Goal: Task Accomplishment & Management: Use online tool/utility

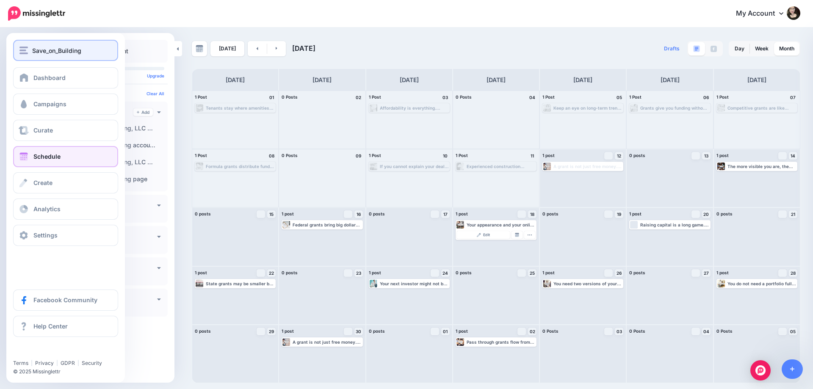
click at [50, 54] on span "Save_on_Building" at bounding box center [56, 51] width 49 height 10
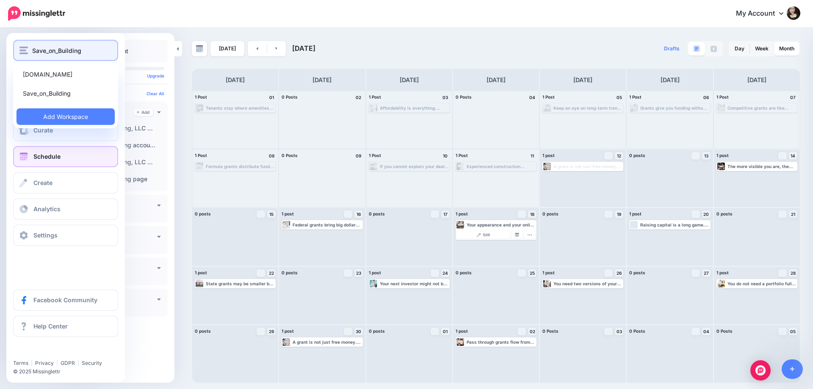
click at [50, 54] on span "Save_on_Building" at bounding box center [56, 51] width 49 height 10
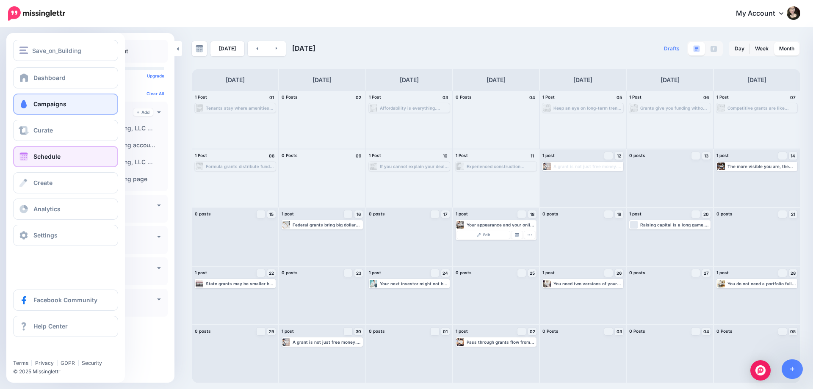
click at [38, 105] on span "Campaigns" at bounding box center [49, 103] width 33 height 7
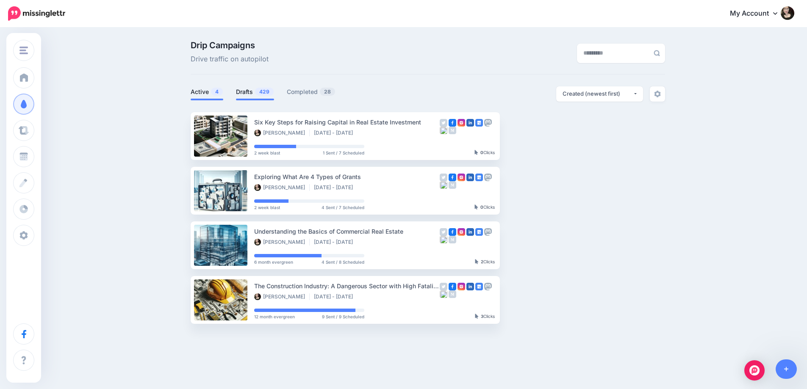
click at [257, 91] on link "Drafts 429" at bounding box center [255, 92] width 38 height 10
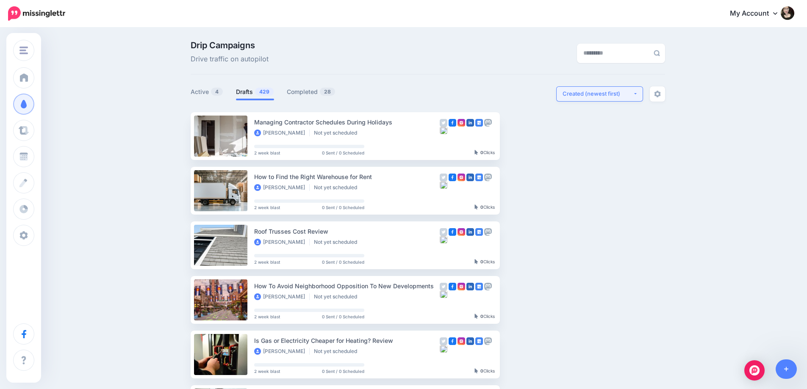
click at [611, 90] on div "Created (newest first)" at bounding box center [597, 94] width 70 height 8
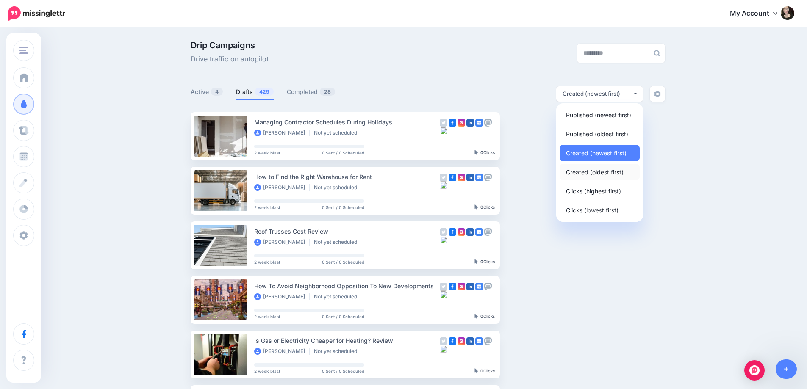
click at [604, 174] on span "Created (oldest first)" at bounding box center [595, 172] width 58 height 10
select select "**********"
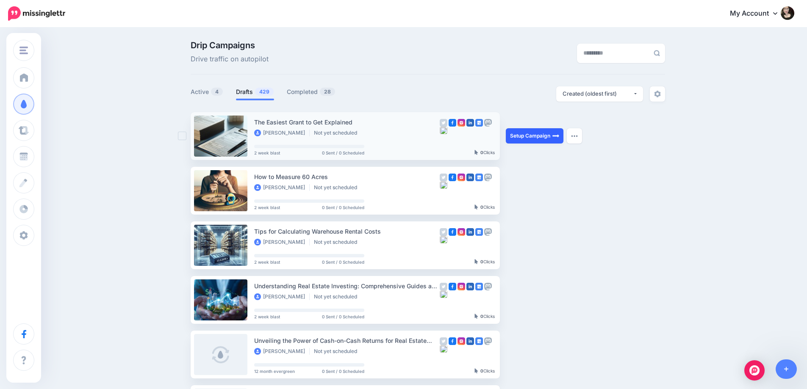
click at [532, 135] on link "Setup Campaign" at bounding box center [535, 135] width 58 height 15
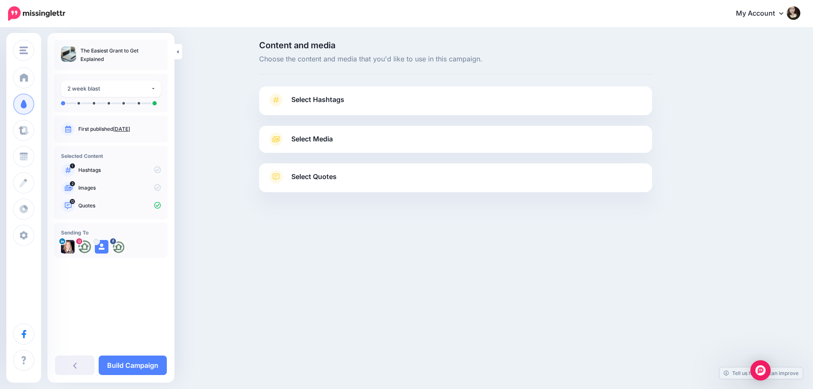
click at [305, 179] on span "Select Quotes" at bounding box center [313, 176] width 45 height 11
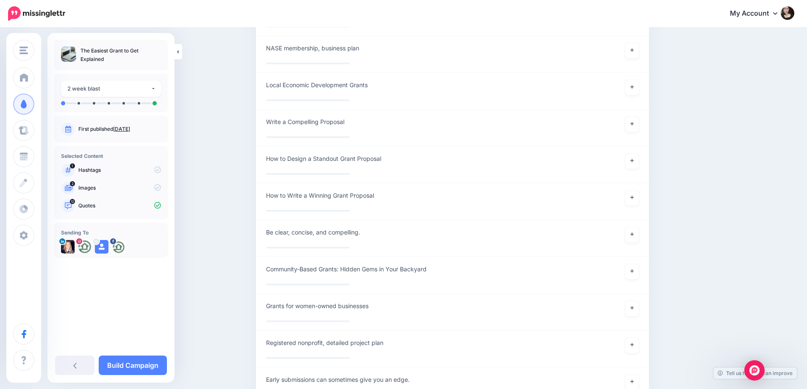
scroll to position [5493, 0]
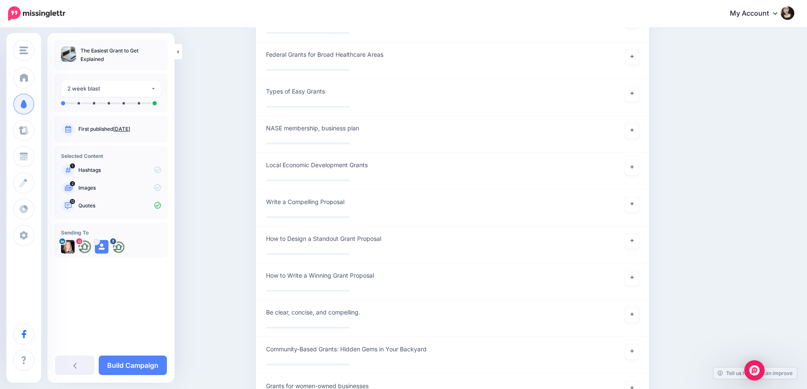
scroll to position [5408, 0]
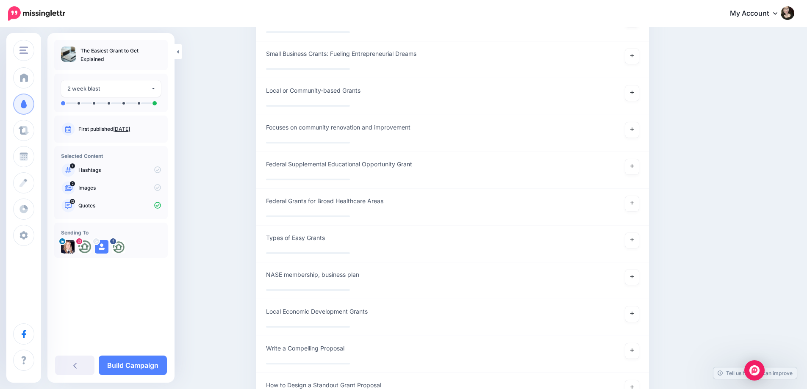
scroll to position [5196, 0]
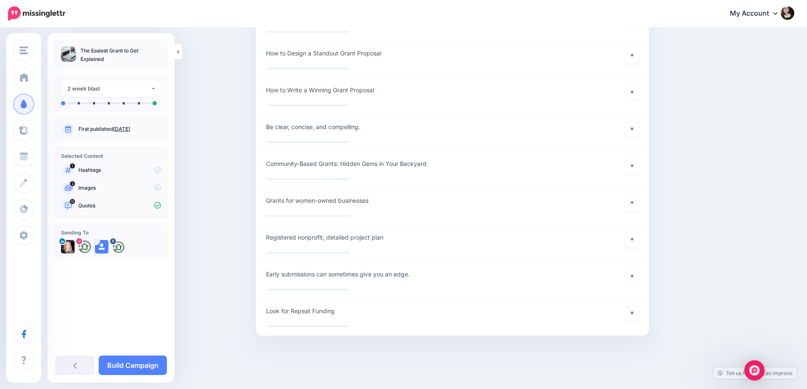
scroll to position [5620, 0]
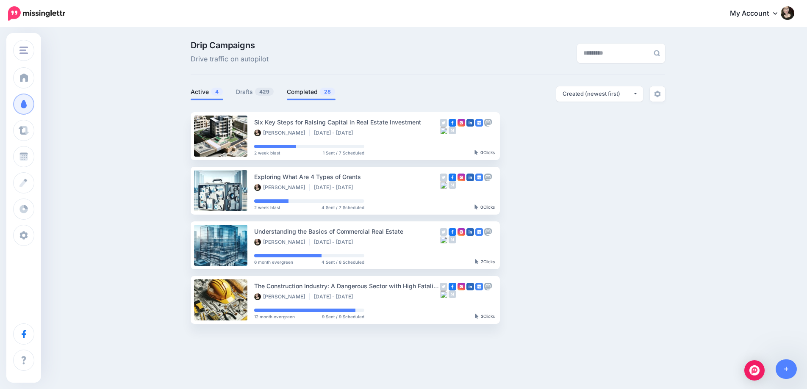
click at [331, 90] on span "28" at bounding box center [327, 92] width 15 height 8
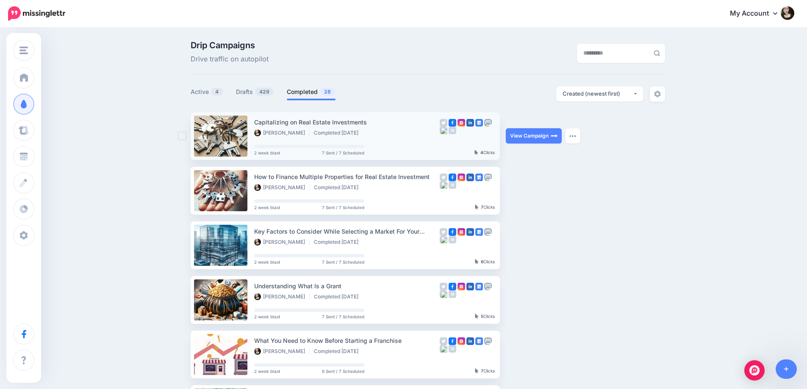
click at [276, 124] on div "Capitalizing on Real Estate Investments" at bounding box center [347, 122] width 186 height 10
click at [353, 119] on div "Capitalizing on Real Estate Investments" at bounding box center [347, 122] width 186 height 10
copy div "Capitalizing on Real Estate Investments"
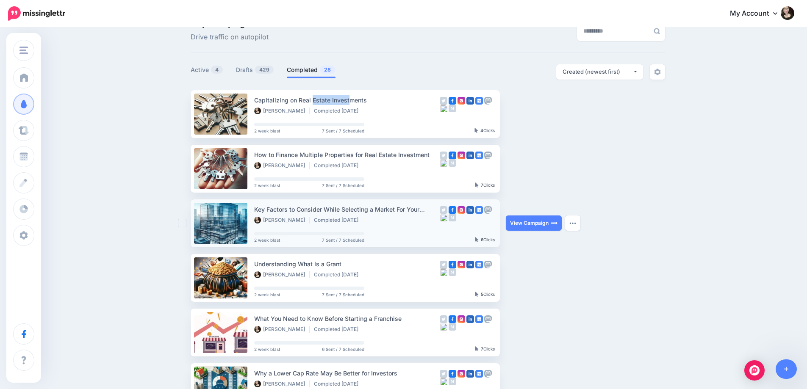
scroll to position [42, 0]
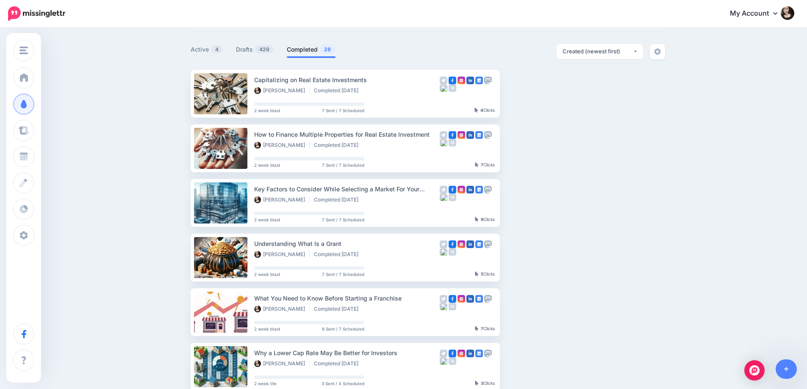
click at [659, 178] on ul "Capitalizing on Real Estate Investments Zelle Bonita Completed 2 months, 1 week…" at bounding box center [428, 340] width 474 height 540
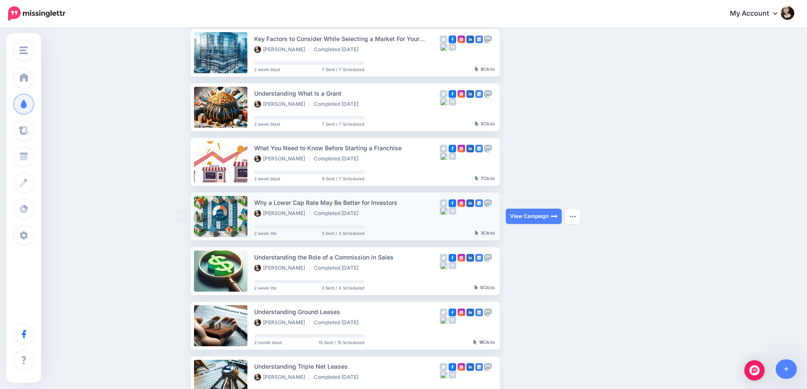
scroll to position [212, 0]
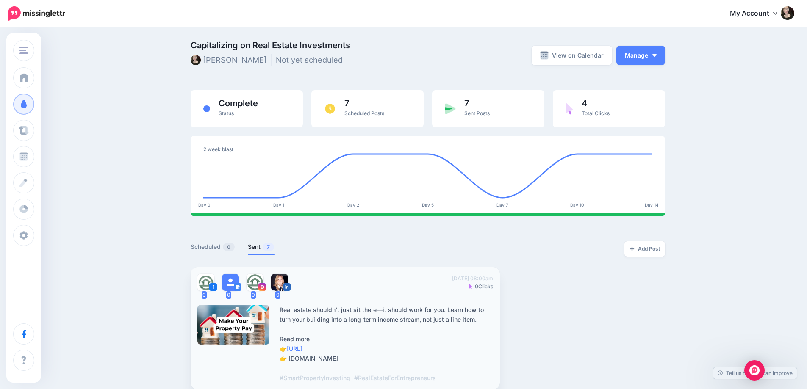
click at [452, 280] on span "Thu, June 19, 2025 08:00am" at bounding box center [472, 278] width 41 height 8
click at [468, 278] on span "Thu, June 19, 2025 08:00am" at bounding box center [472, 278] width 41 height 8
copy span "June 19, 2025"
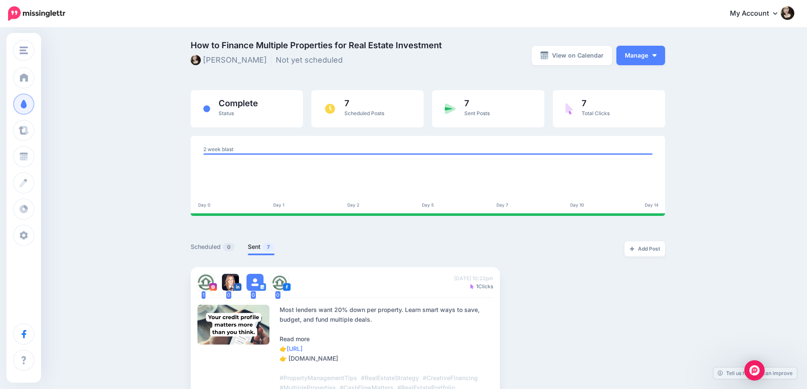
click at [204, 43] on span "How to Finance Multiple Properties for Real Estate Investment" at bounding box center [347, 45] width 312 height 8
click at [413, 43] on span "How to Finance Multiple Properties for Real Estate Investment" at bounding box center [347, 45] width 312 height 8
copy span "How to Finance Multiple Properties for Real Estate Investment"
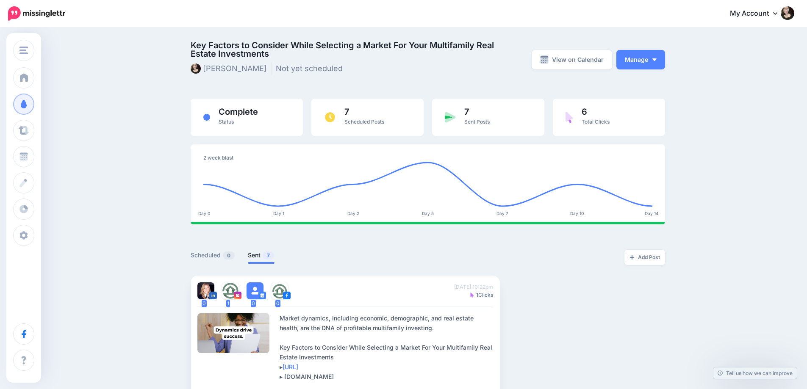
click at [196, 44] on span "Key Factors to Consider While Selecting a Market For Your Multifamily Real Esta…" at bounding box center [347, 49] width 312 height 17
click at [195, 44] on span "Key Factors to Consider While Selecting a Market For Your Multifamily Real Esta…" at bounding box center [347, 49] width 312 height 17
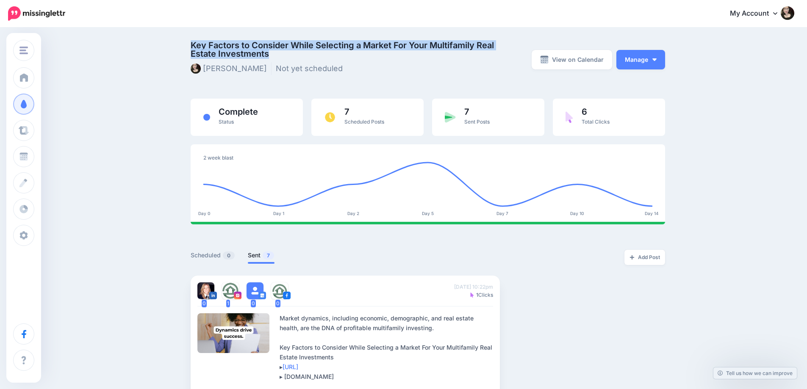
click at [195, 44] on span "Key Factors to Consider While Selecting a Market For Your Multifamily Real Esta…" at bounding box center [347, 49] width 312 height 17
copy div "Key Factors to Consider While Selecting a Market For Your Multifamily Real Esta…"
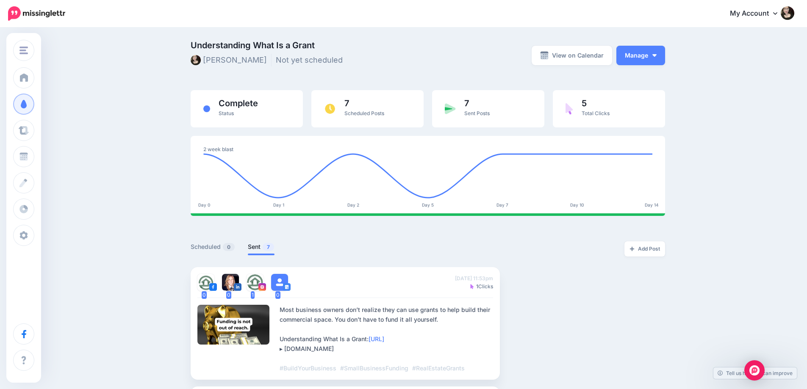
click at [207, 42] on span "Understanding What Is a Grant" at bounding box center [347, 45] width 312 height 8
click at [306, 47] on span "Understanding What Is a Grant" at bounding box center [347, 45] width 312 height 8
copy span "Understanding What Is a Grant"
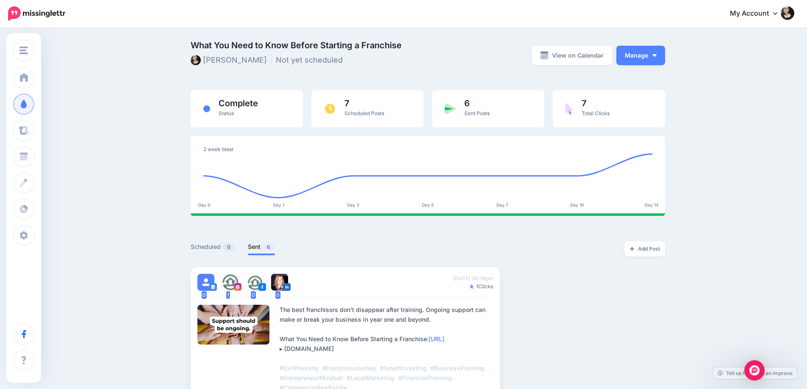
click at [210, 41] on span "What You Need to Know Before Starting a Franchise" at bounding box center [347, 45] width 312 height 8
click at [383, 42] on span "What You Need to Know Before Starting a Franchise" at bounding box center [347, 45] width 312 height 8
copy span "What You Need to Know Before Starting a Franchise"
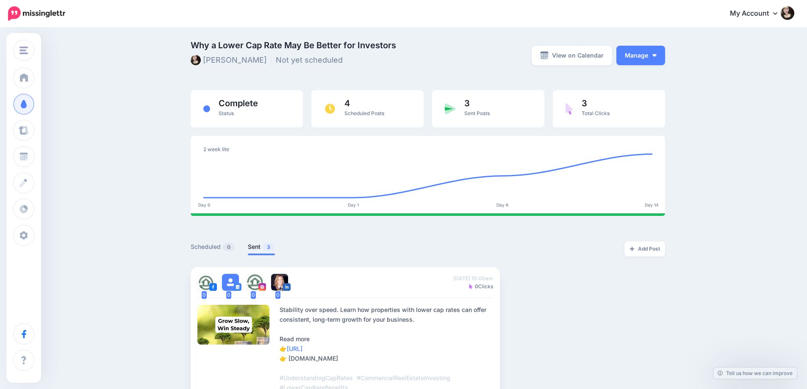
click at [103, 249] on div "Why a Lower Cap Rate May Be Better for Investors [PERSON_NAME] Not yet schedule…" at bounding box center [403, 371] width 807 height 687
click at [206, 47] on span "Why a Lower Cap Rate May Be Better for Investors" at bounding box center [347, 45] width 312 height 8
click at [373, 46] on span "Why a Lower Cap Rate May Be Better for Investors" at bounding box center [347, 45] width 312 height 8
copy span "Why a Lower Cap Rate May Be Better for Investors"
